Goal: Task Accomplishment & Management: Use online tool/utility

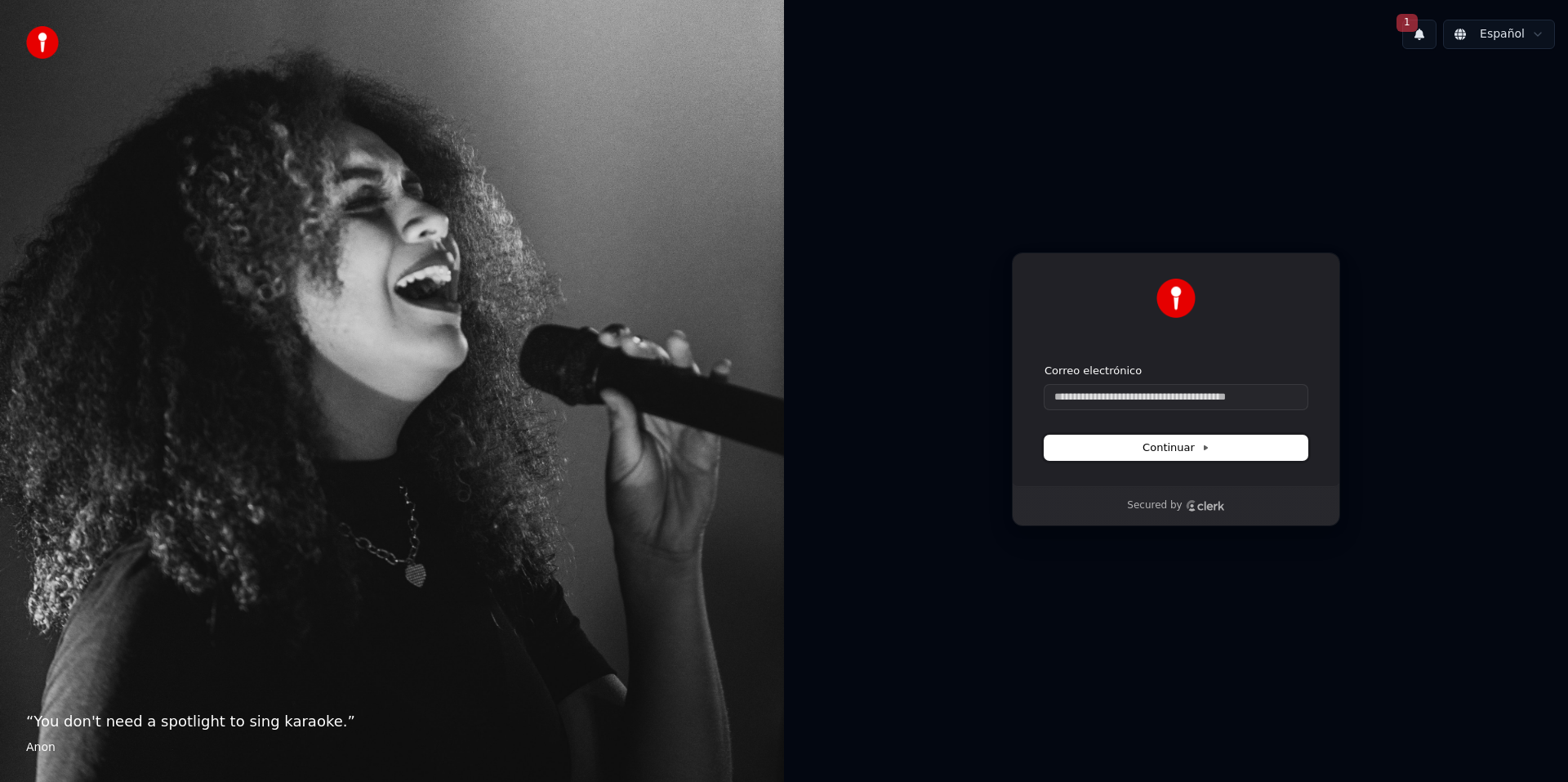
click at [1161, 453] on span "Continuar" at bounding box center [1176, 447] width 67 height 15
click at [1127, 400] on input "Correo electrónico" at bounding box center [1176, 396] width 263 height 24
click at [1071, 397] on input "Correo electrónico" at bounding box center [1176, 396] width 263 height 24
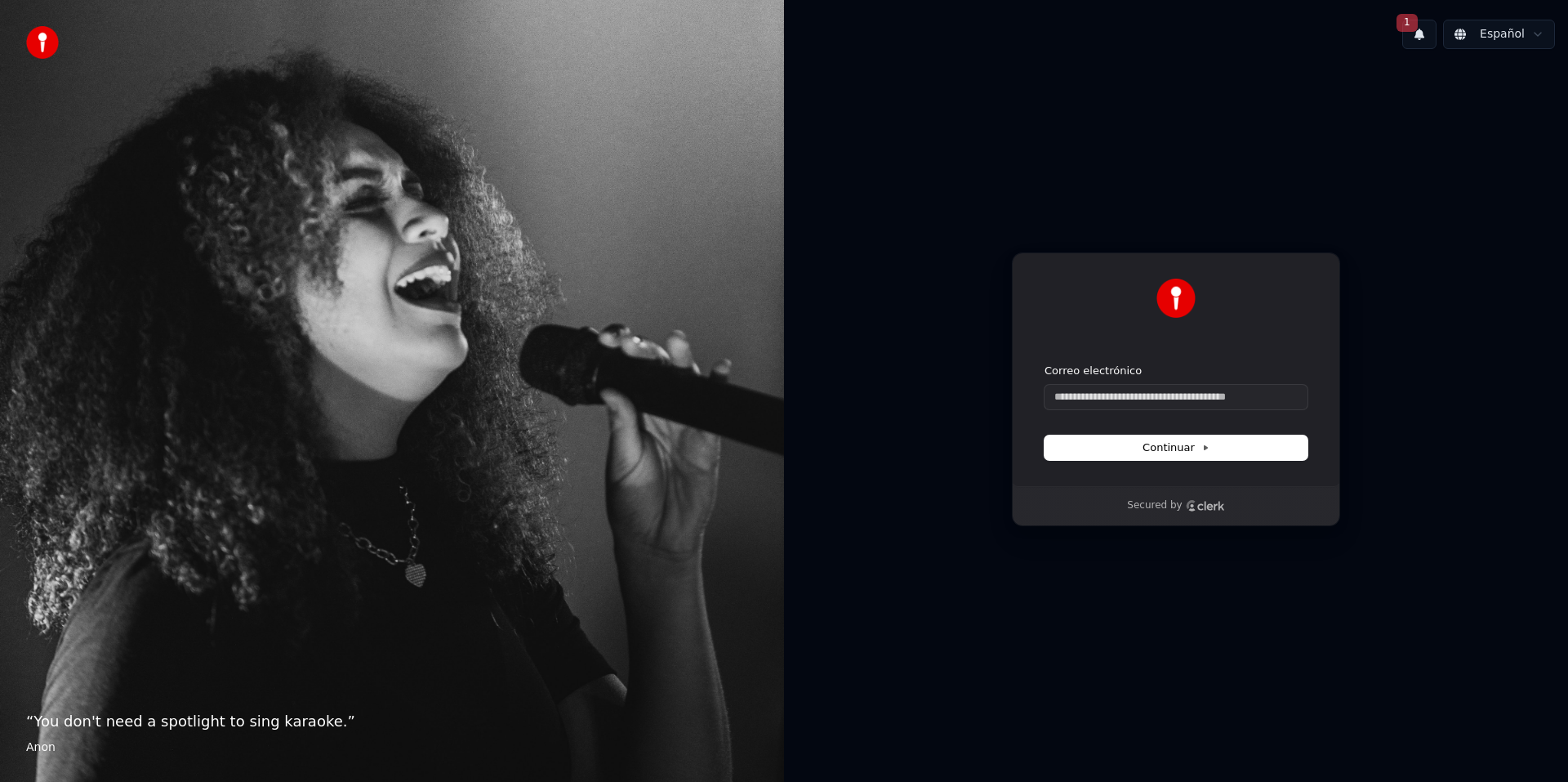
click at [1120, 332] on div at bounding box center [1176, 308] width 263 height 58
click at [1413, 23] on span "1" at bounding box center [1407, 22] width 21 height 18
click at [1512, 90] on button "Actualizar" at bounding box center [1523, 86] width 84 height 29
click at [1068, 392] on input "Correo electrónico" at bounding box center [1176, 396] width 263 height 24
click at [1045, 363] on button "submit" at bounding box center [1045, 363] width 0 height 0
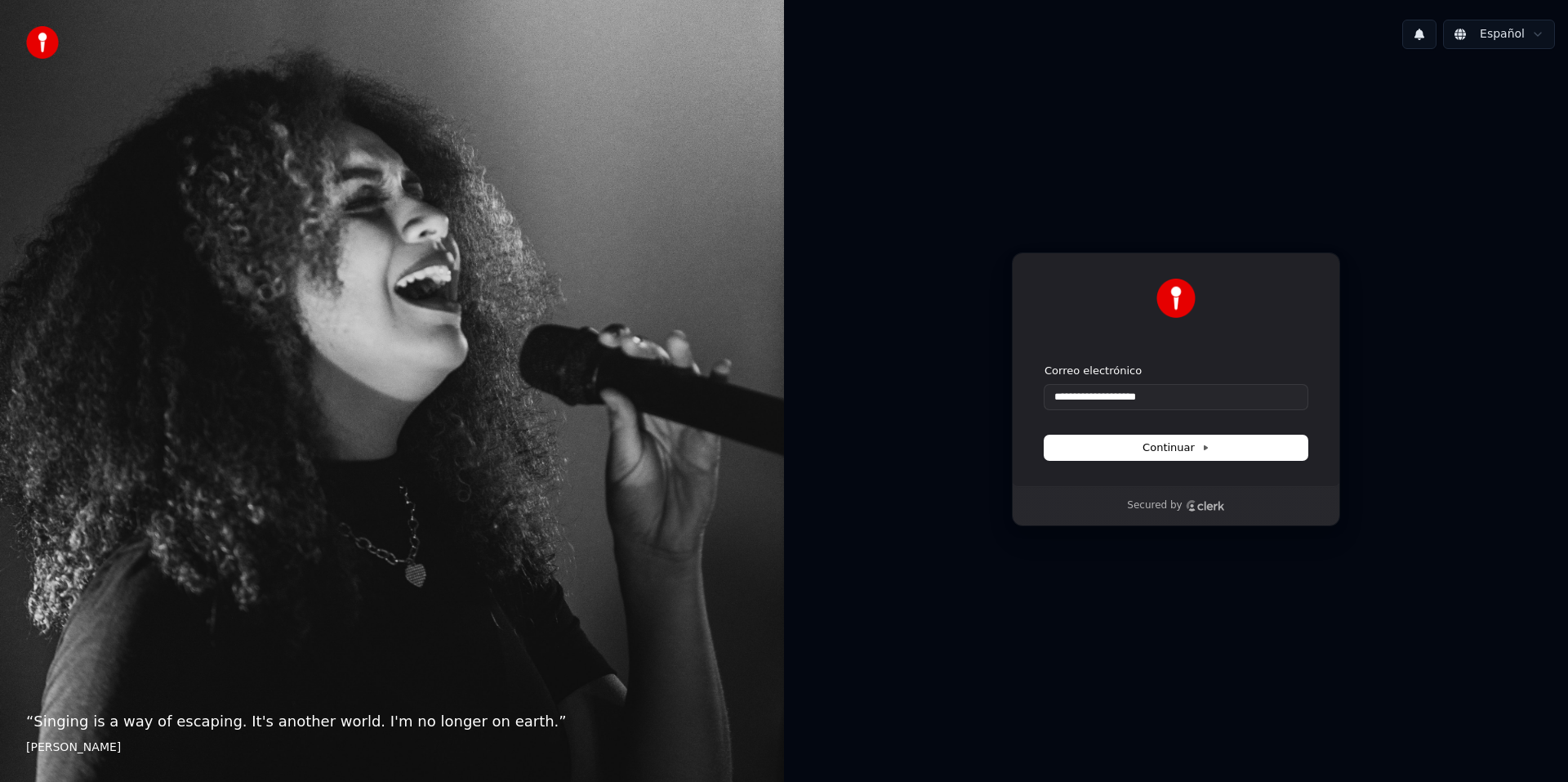
type input "**********"
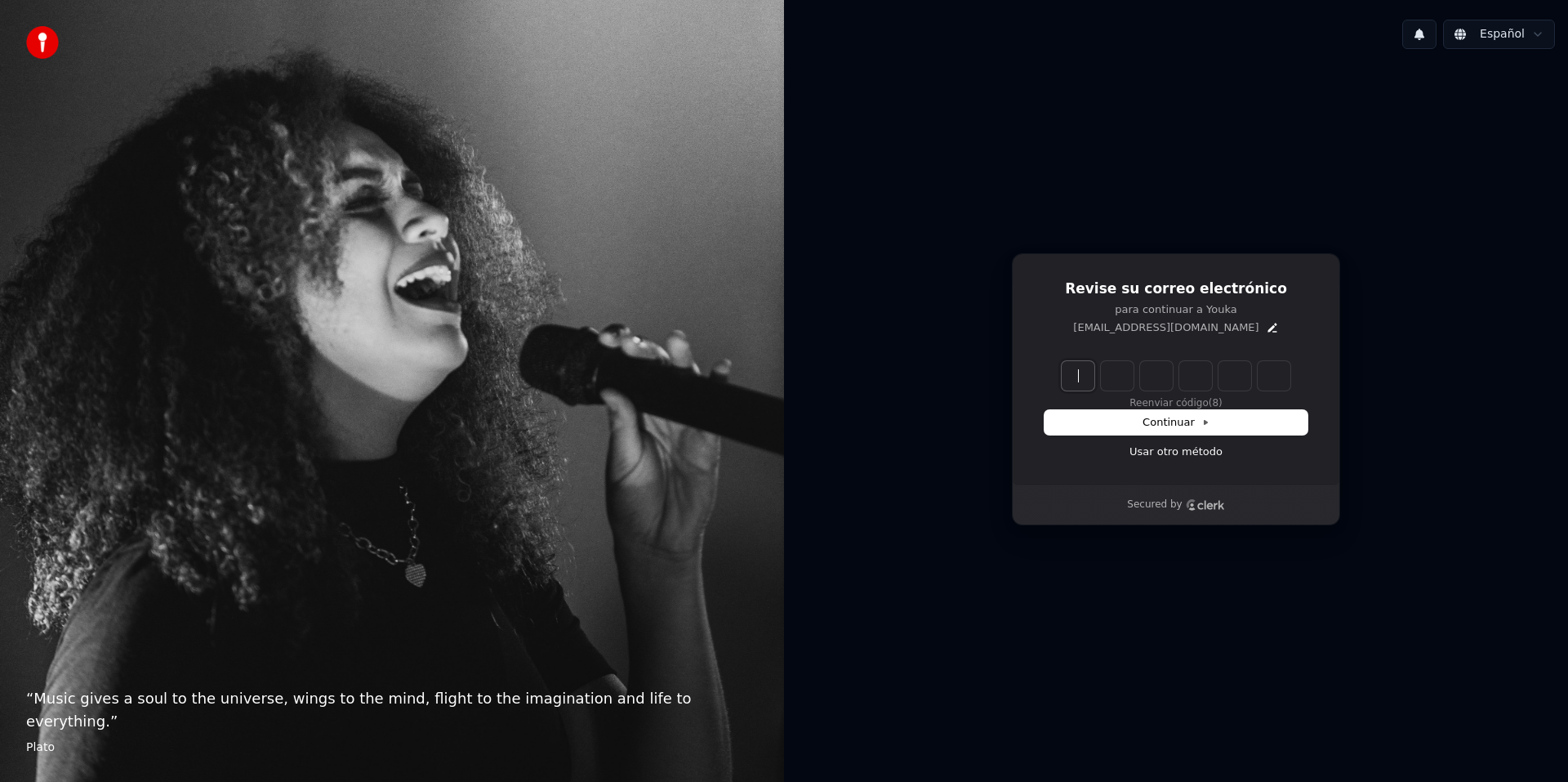
click at [1067, 367] on input "Enter verification code" at bounding box center [1192, 376] width 261 height 29
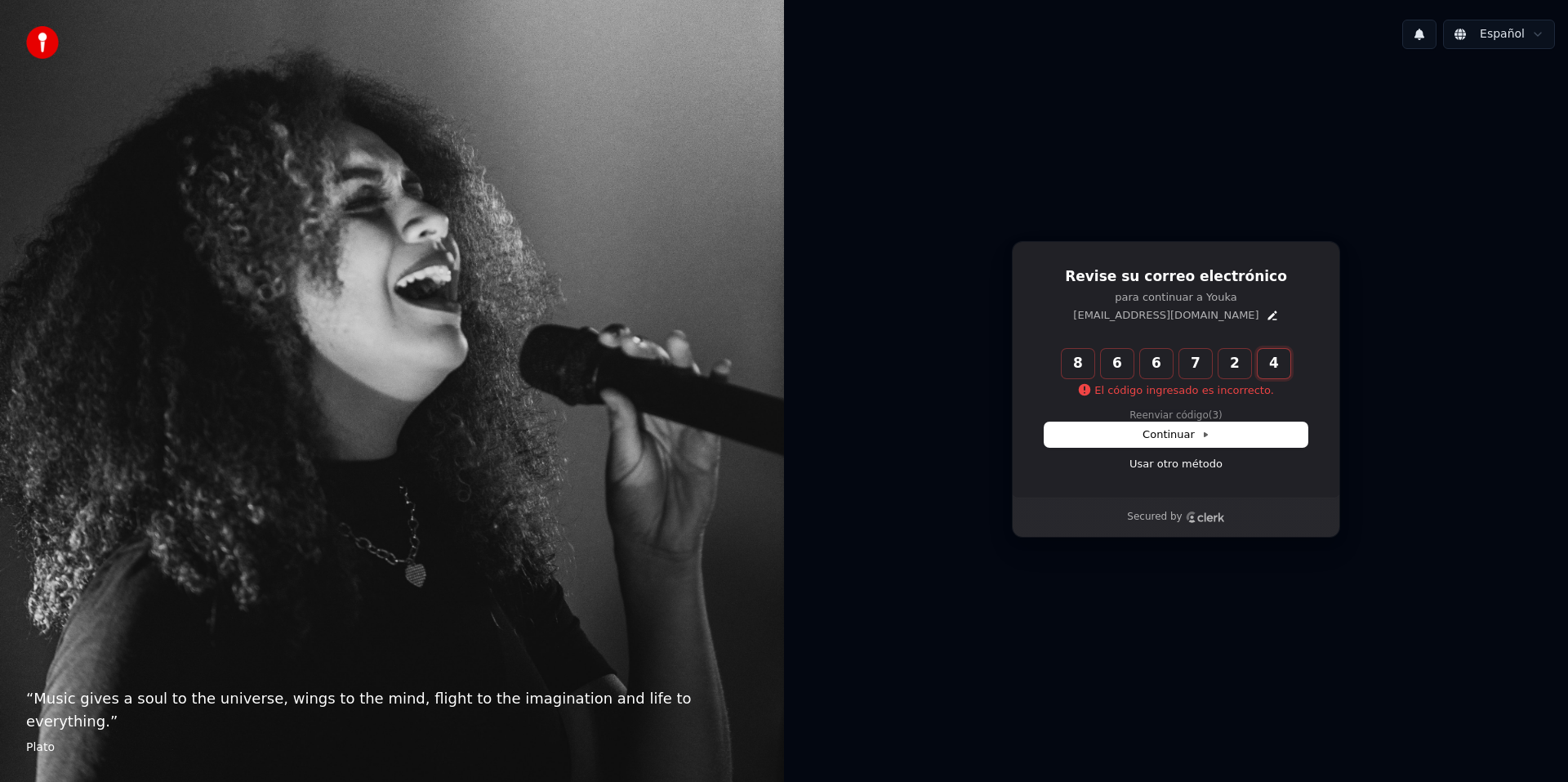
type input "******"
click at [1172, 412] on button "Reenviar código" at bounding box center [1176, 415] width 79 height 13
click at [1079, 362] on input "Enter verification code" at bounding box center [1192, 363] width 261 height 29
click at [1080, 362] on input "Enter verification code" at bounding box center [1192, 363] width 261 height 29
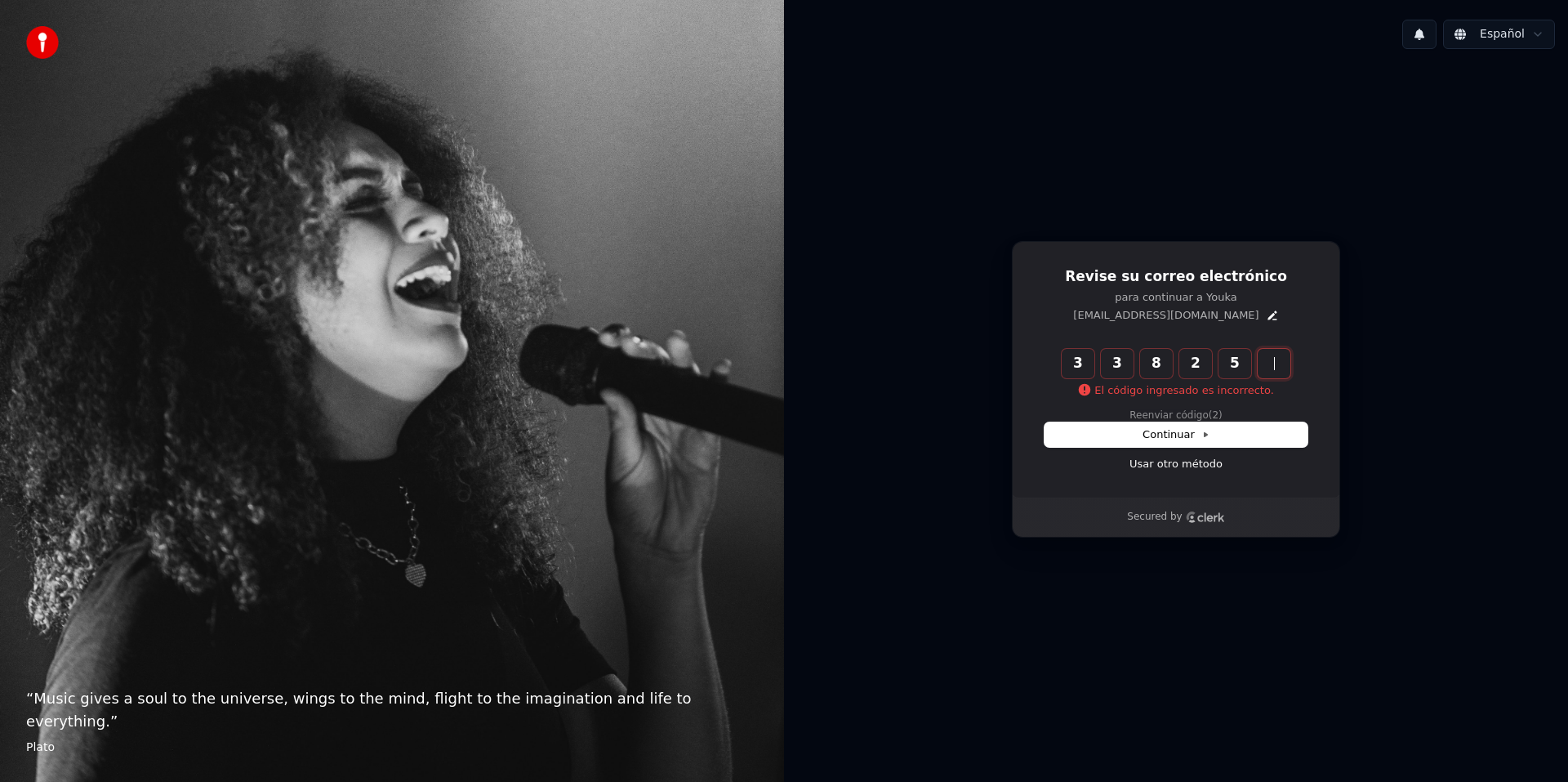
type input "******"
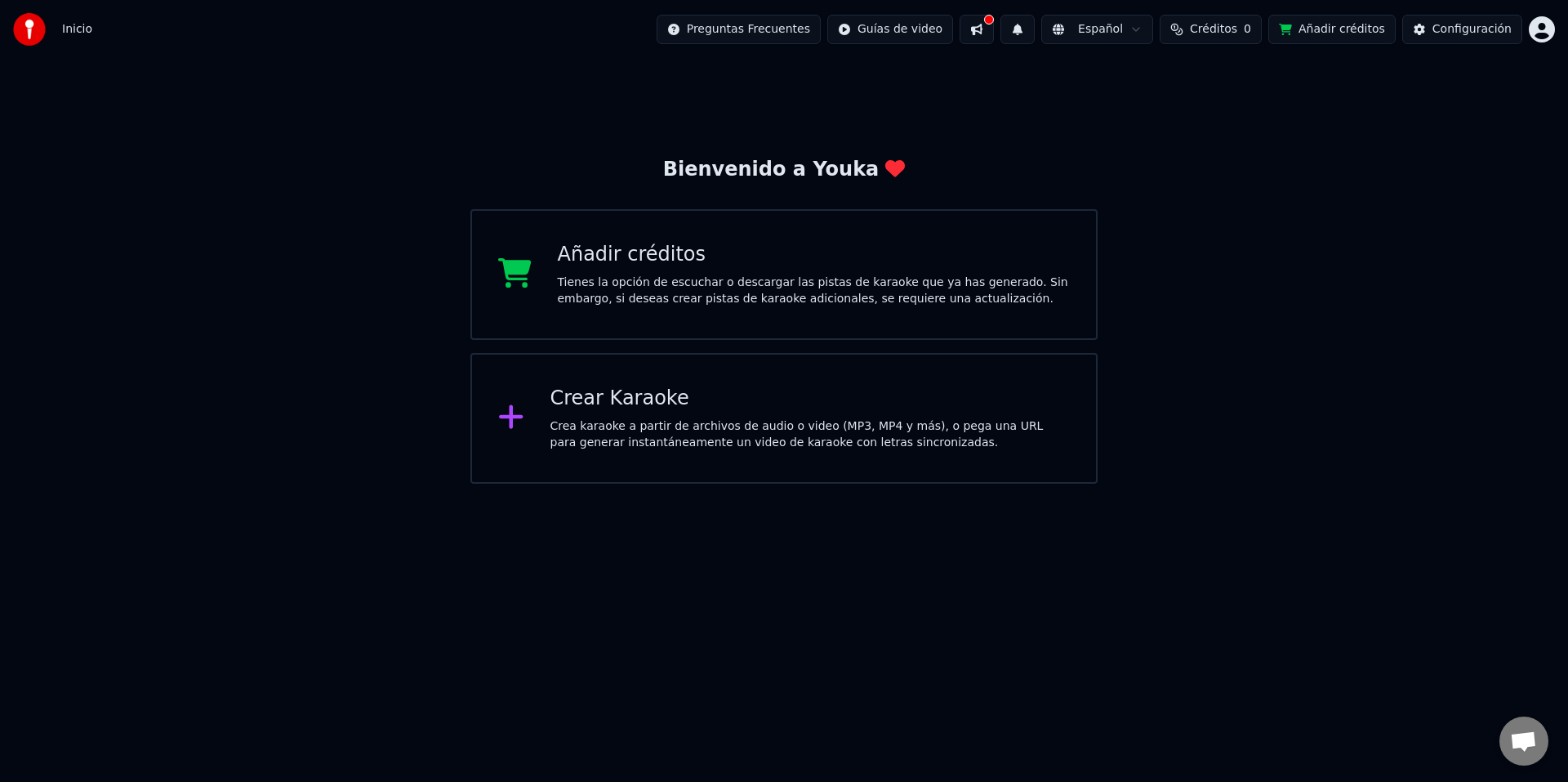
click at [598, 283] on div "Tienes la opción de escuchar o descargar las pistas de karaoke que ya has gener…" at bounding box center [814, 291] width 513 height 33
click at [583, 397] on div "Crear Karaoke" at bounding box center [810, 398] width 520 height 26
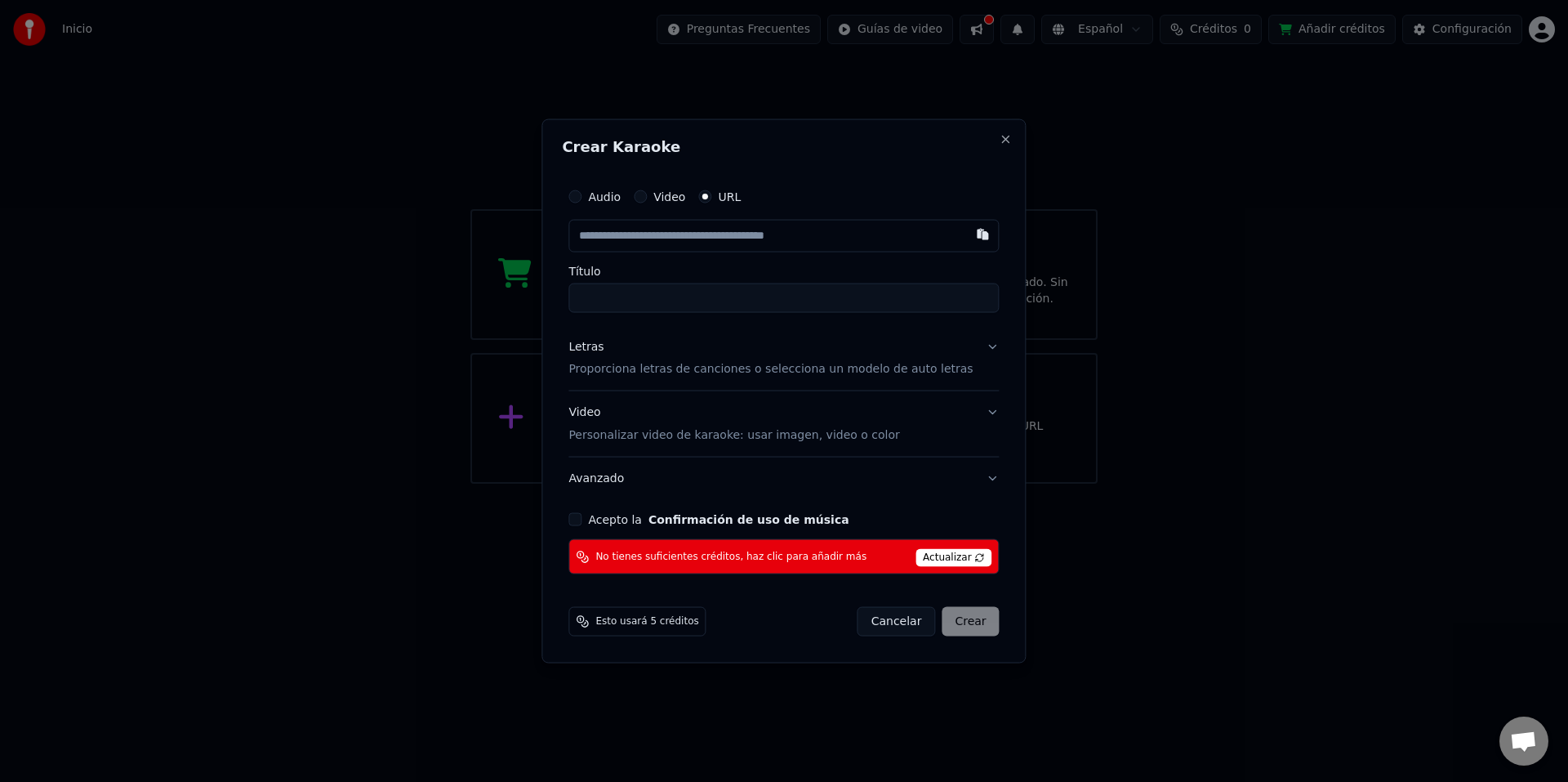
click at [858, 617] on button "Cancelar" at bounding box center [897, 621] width 79 height 29
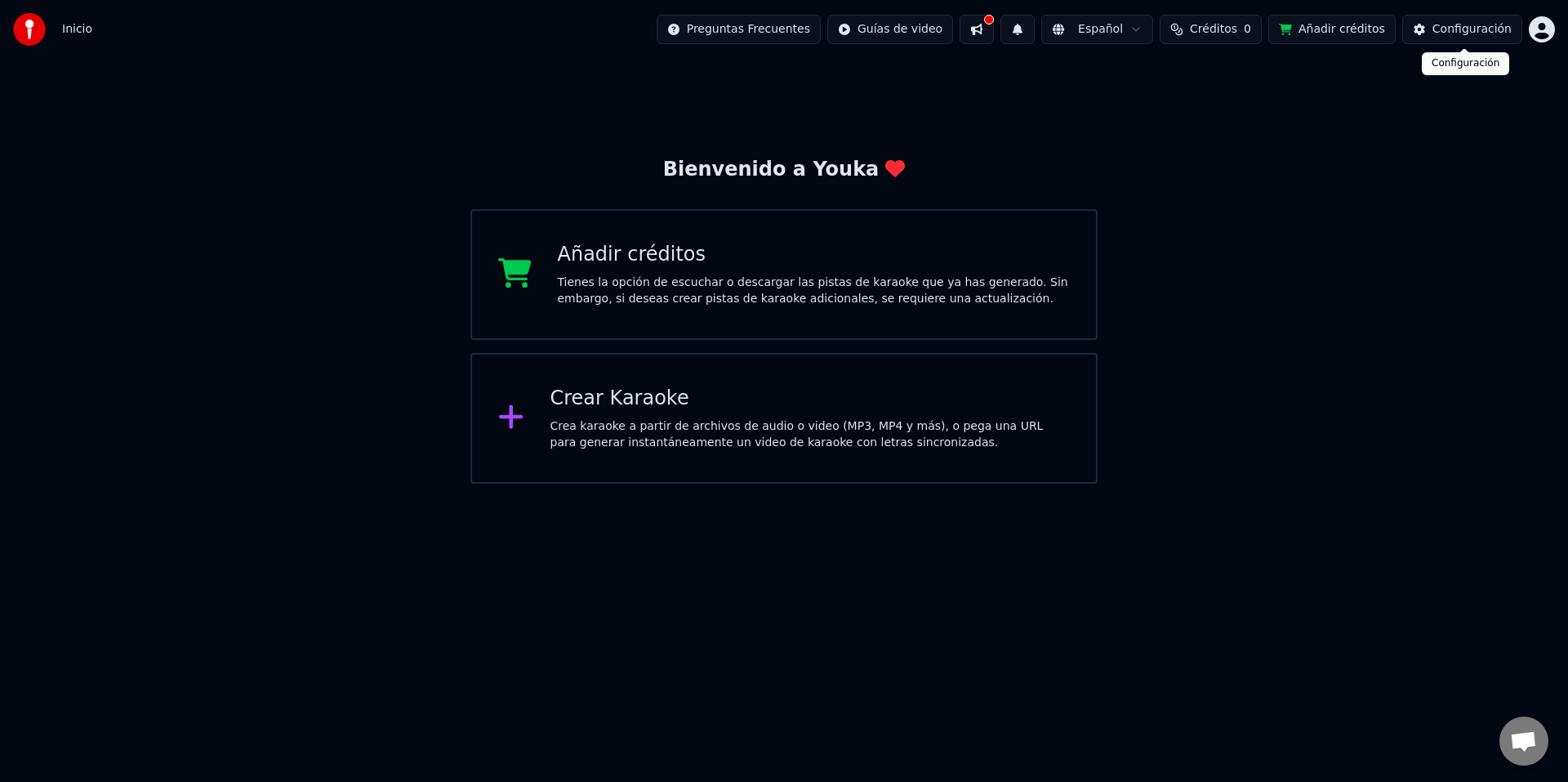
click at [1475, 28] on div "Configuración" at bounding box center [1472, 29] width 79 height 17
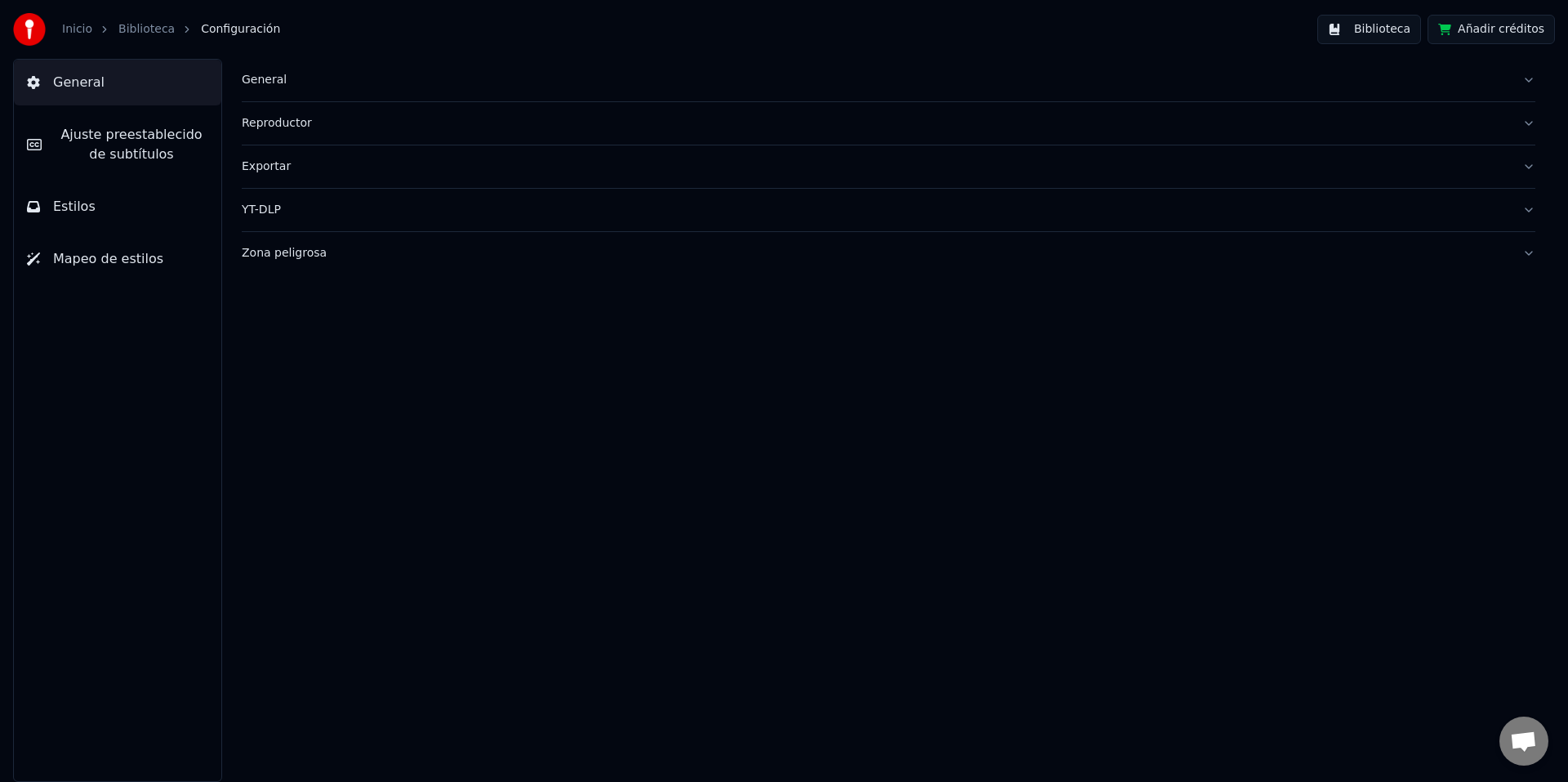
click at [125, 30] on link "Biblioteca" at bounding box center [147, 29] width 56 height 17
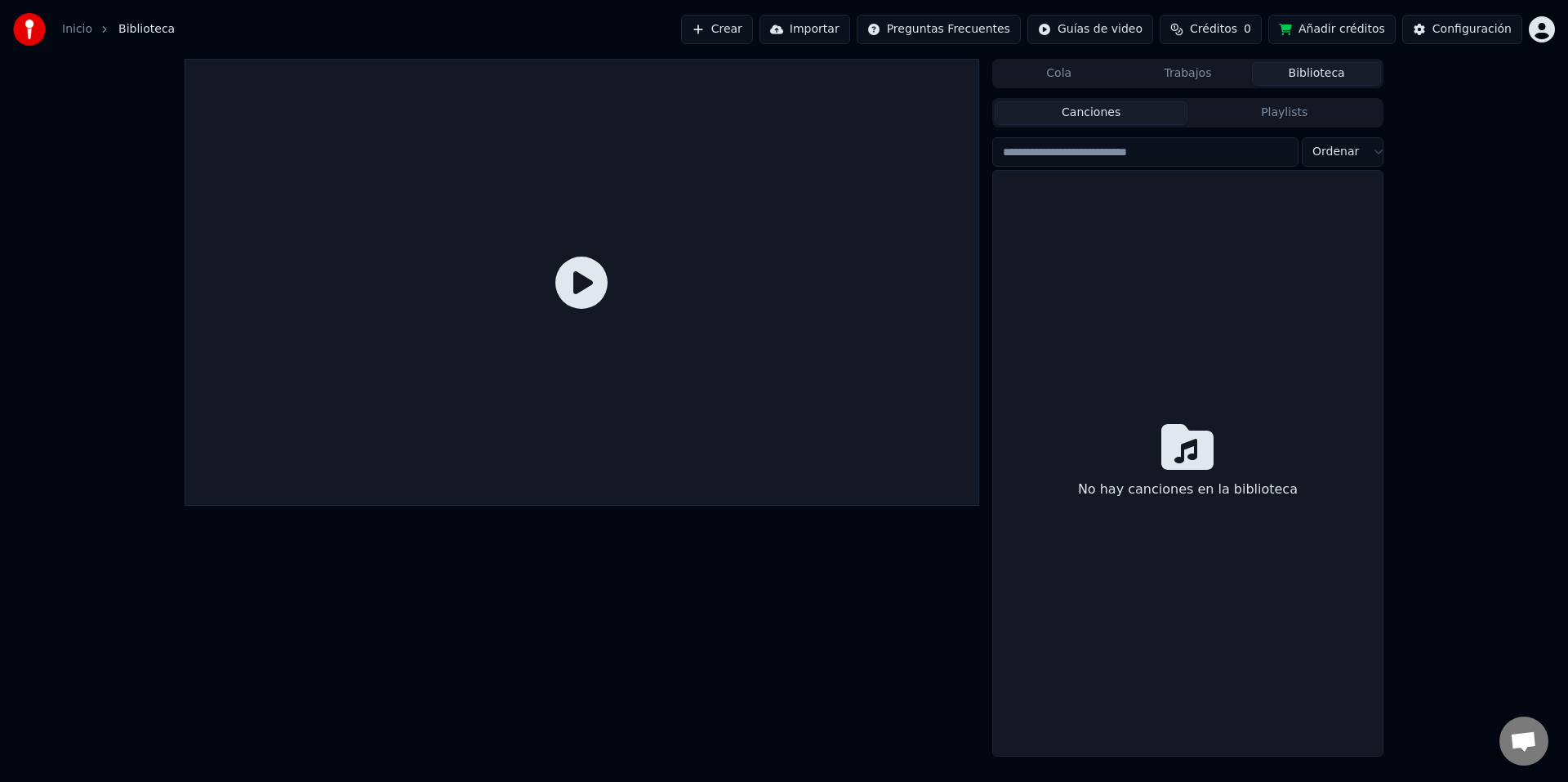
click at [1127, 110] on button "Canciones" at bounding box center [1091, 113] width 194 height 23
click at [734, 36] on button "Crear" at bounding box center [717, 29] width 72 height 29
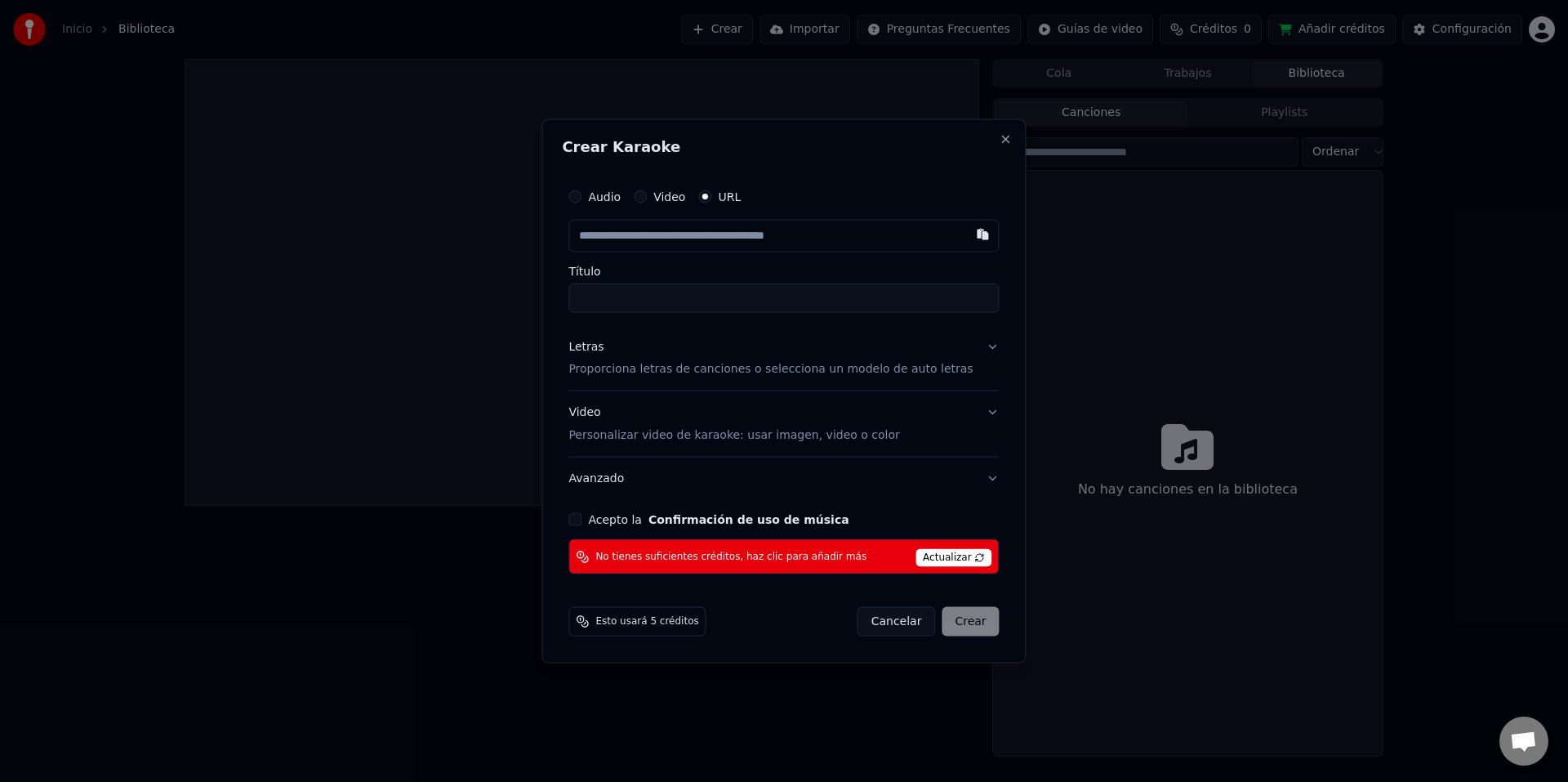
click at [893, 620] on button "Cancelar" at bounding box center [897, 621] width 79 height 29
